Goal: Task Accomplishment & Management: Use online tool/utility

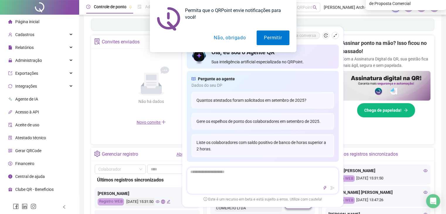
scroll to position [117, 0]
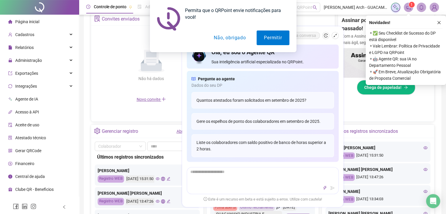
click at [441, 21] on div "Permita que o QRPoint envie notificações para você! Permitir Não, obrigado" at bounding box center [223, 26] width 446 height 52
click at [272, 32] on button "Permitir" at bounding box center [273, 38] width 33 height 15
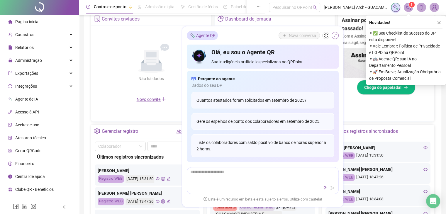
click at [334, 34] on icon "shrink" at bounding box center [335, 35] width 4 height 4
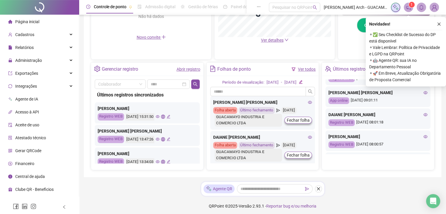
scroll to position [181, 0]
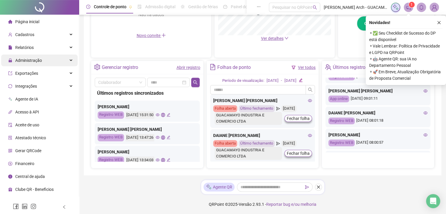
drag, startPoint x: 59, startPoint y: 59, endPoint x: 54, endPoint y: 60, distance: 4.9
click at [59, 59] on div "Administração" at bounding box center [39, 61] width 77 height 12
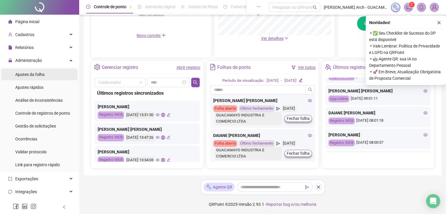
click at [47, 72] on li "Ajustes da folha" at bounding box center [39, 75] width 77 height 12
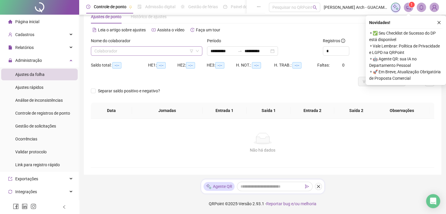
click at [146, 50] on input "search" at bounding box center [143, 51] width 99 height 9
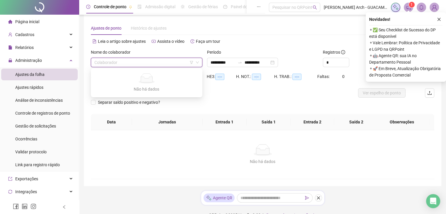
scroll to position [0, 0]
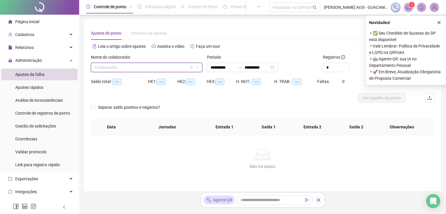
click at [167, 65] on input "search" at bounding box center [143, 67] width 99 height 9
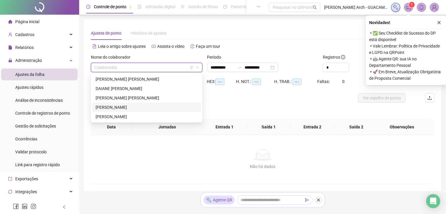
click at [133, 107] on div "[PERSON_NAME]" at bounding box center [147, 107] width 102 height 6
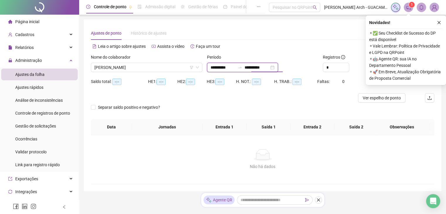
click at [269, 67] on input "**********" at bounding box center [257, 67] width 25 height 6
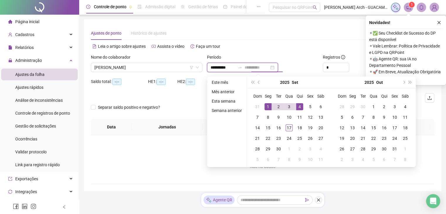
type input "**********"
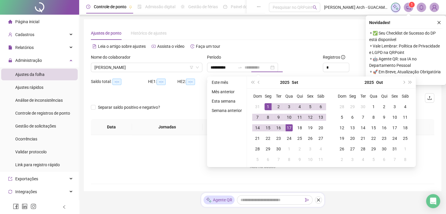
click at [290, 127] on div "17" at bounding box center [289, 127] width 7 height 7
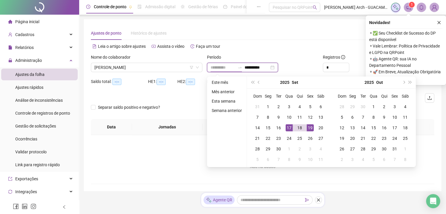
type input "**********"
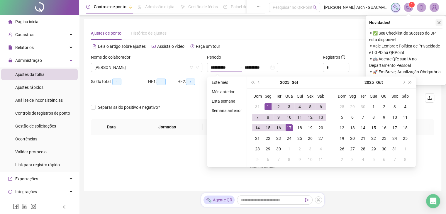
click at [439, 23] on icon "close" at bounding box center [439, 23] width 4 height 4
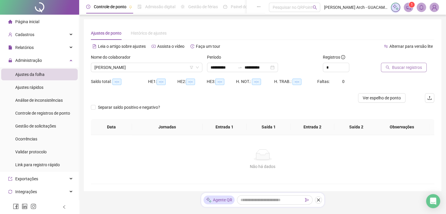
click at [397, 67] on span "Buscar registros" at bounding box center [407, 67] width 30 height 6
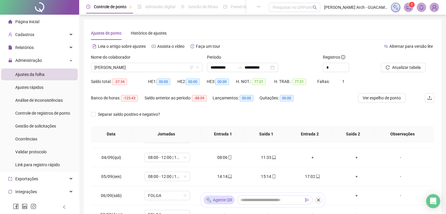
scroll to position [51, 0]
